Goal: Obtain resource: Download file/media

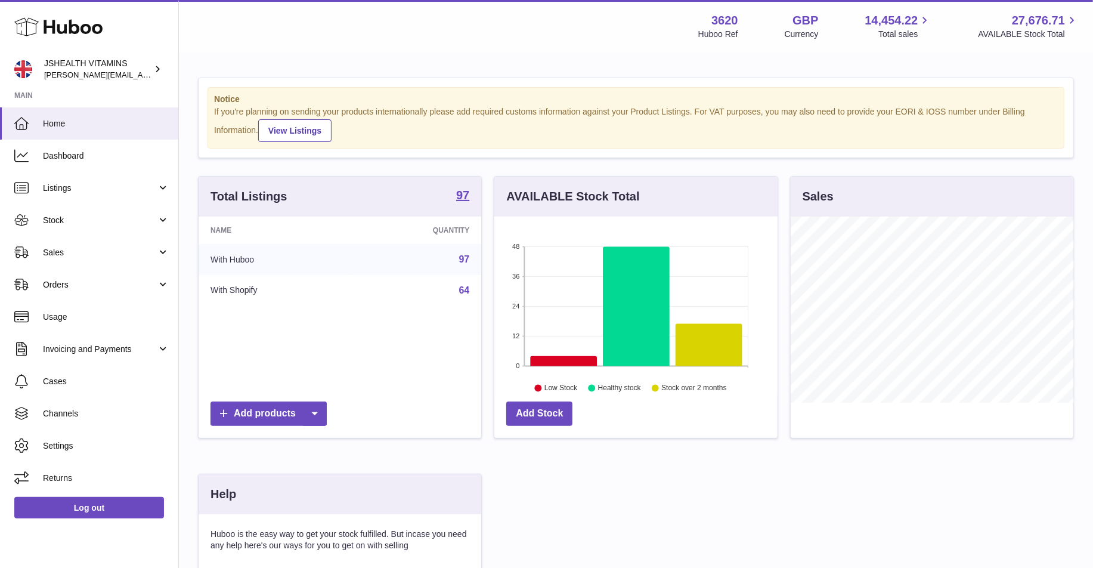
scroll to position [186, 283]
click at [100, 211] on link "Stock" at bounding box center [89, 220] width 178 height 32
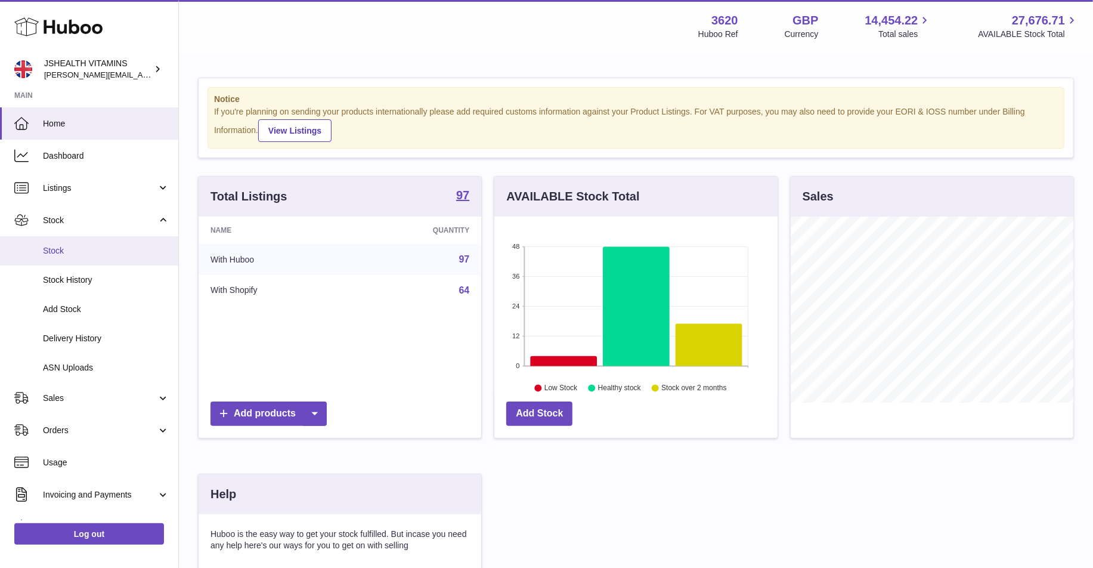
click at [79, 255] on span "Stock" at bounding box center [106, 250] width 126 height 11
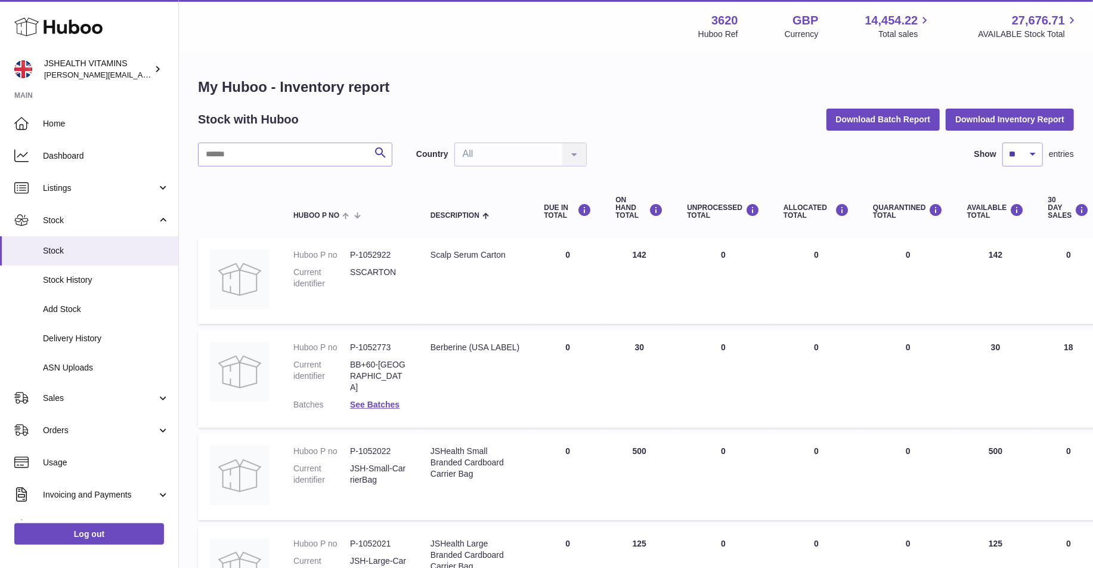
click at [978, 112] on button "Download Inventory Report" at bounding box center [1010, 119] width 128 height 21
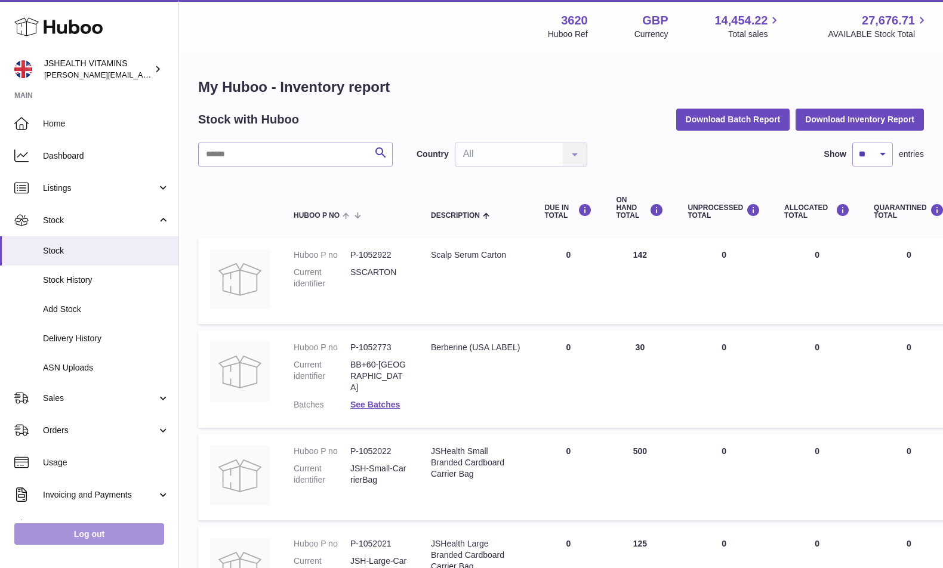
click at [82, 536] on link "Log out" at bounding box center [89, 533] width 150 height 21
